Goal: Task Accomplishment & Management: Manage account settings

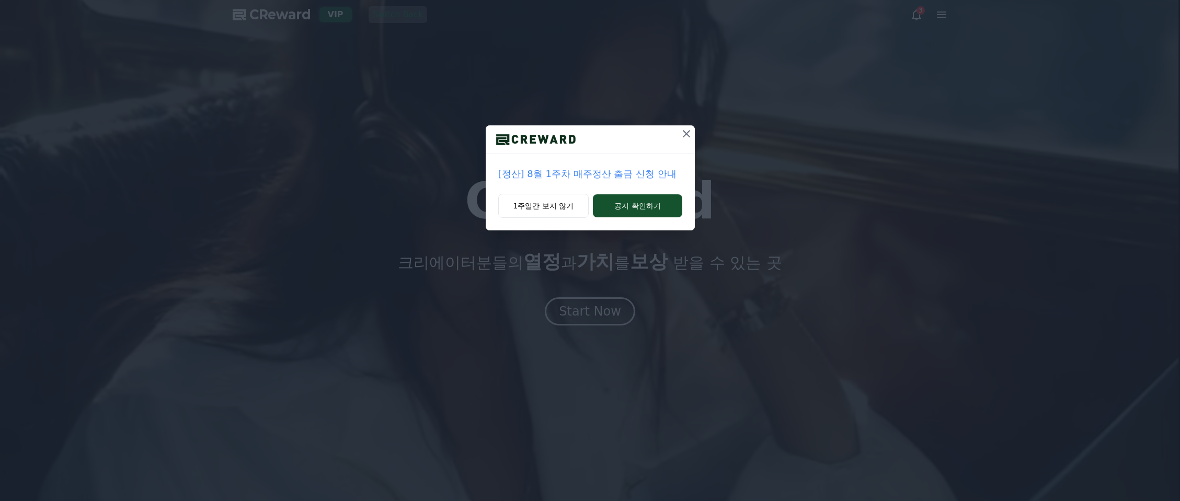
click at [687, 131] on icon at bounding box center [686, 134] width 13 height 13
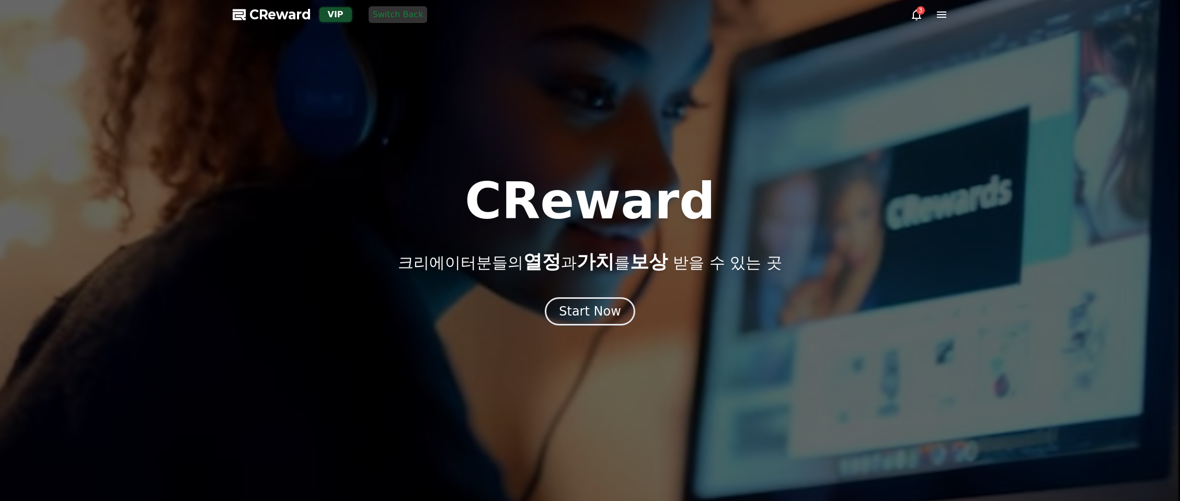
click at [948, 15] on div at bounding box center [590, 250] width 1180 height 501
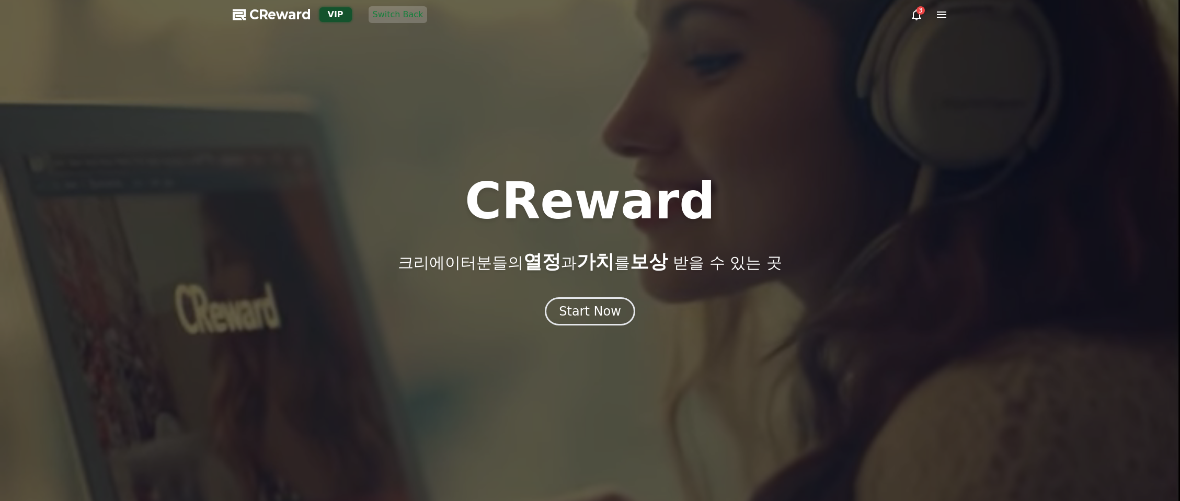
click at [937, 20] on icon at bounding box center [941, 14] width 13 height 13
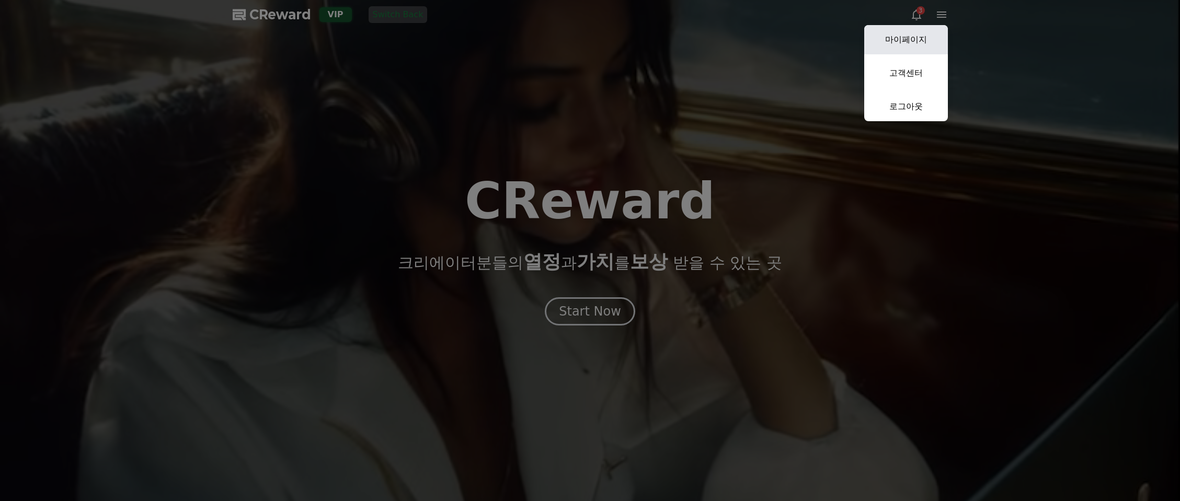
click at [922, 45] on link "마이페이지" at bounding box center [906, 39] width 84 height 29
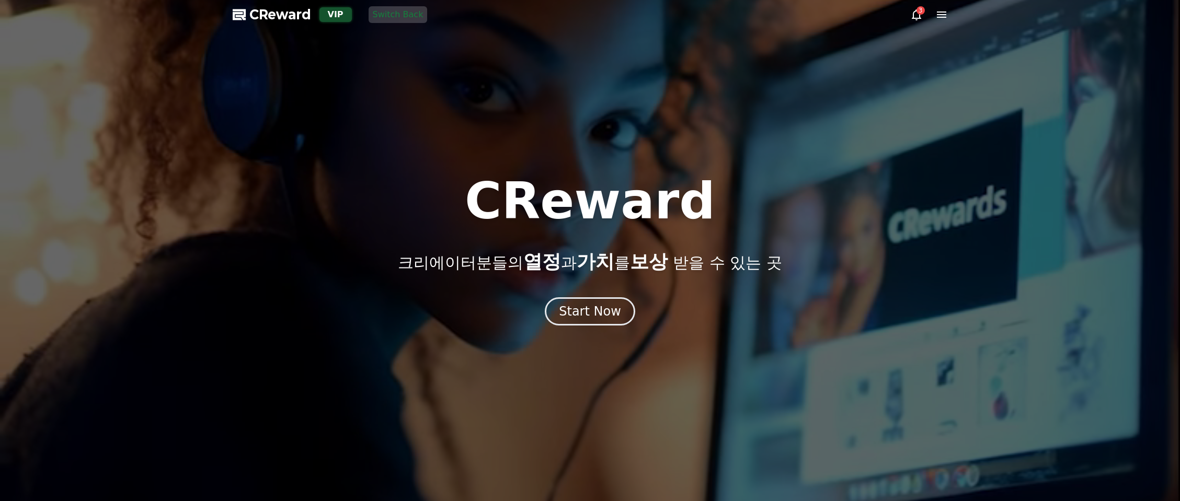
select select "**********"
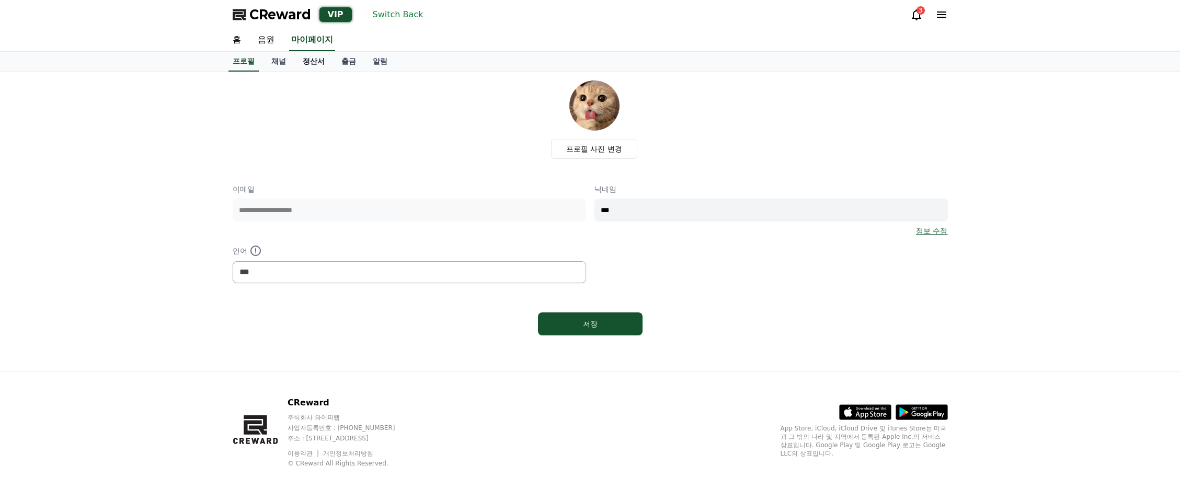
click at [311, 58] on link "정산서" at bounding box center [313, 62] width 39 height 20
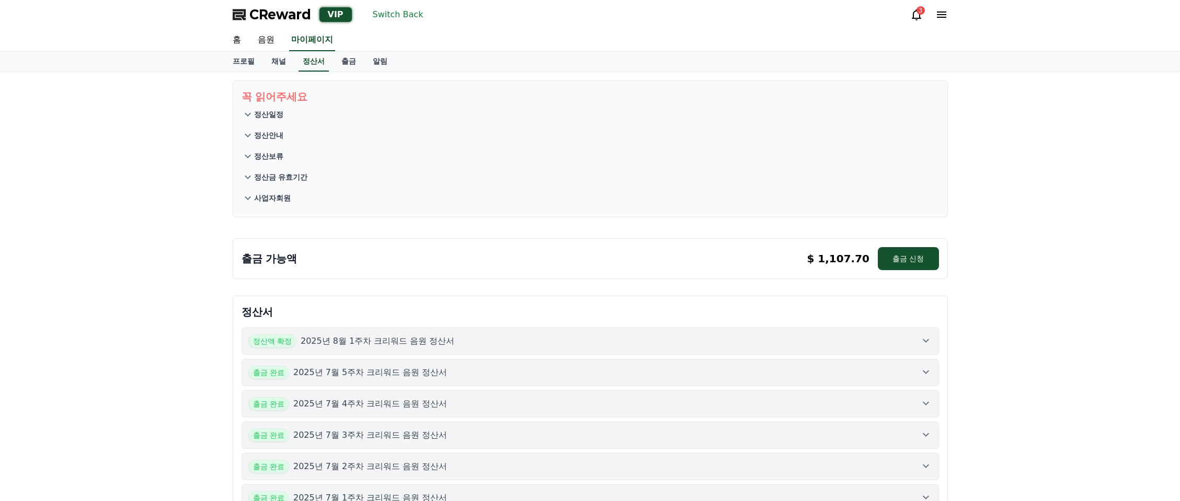
click at [166, 147] on div "꼭 읽어주세요 정산일정 정산안내 정산보류 정산금 유효기간 사업자회원 출금 가능액 $ 1,107.70 출금 신청 $ 1,107.70 출금 신청 …" at bounding box center [590, 461] width 1180 height 779
click at [379, 15] on button "Switch Back" at bounding box center [398, 14] width 59 height 17
